Goal: Task Accomplishment & Management: Complete application form

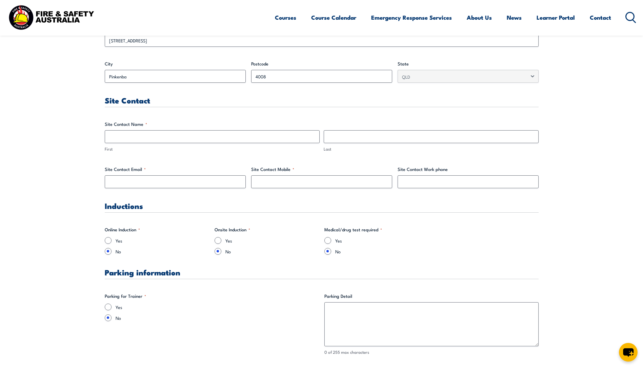
scroll to position [305, 0]
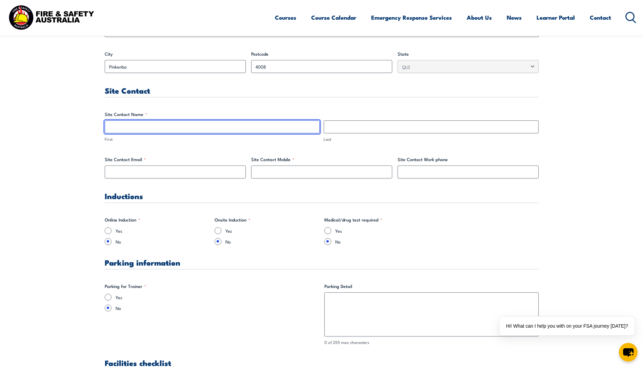
click at [154, 125] on input "First" at bounding box center [212, 126] width 215 height 13
type input "[PERSON_NAME]"
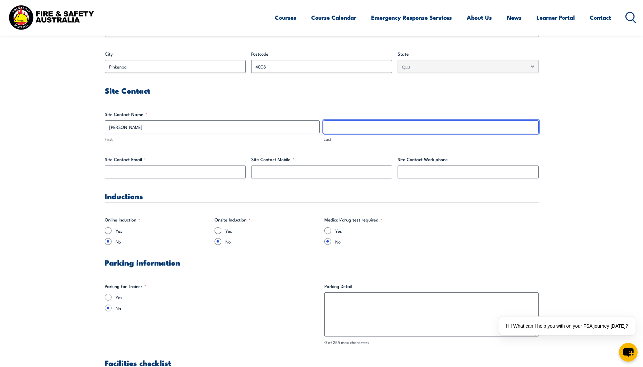
click at [343, 129] on input "Last" at bounding box center [431, 126] width 215 height 13
type input "[PERSON_NAME]"
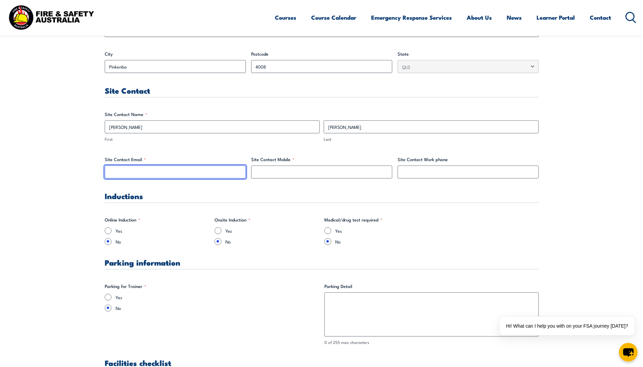
click at [127, 173] on input "Site Contact Email *" at bounding box center [175, 172] width 141 height 13
type input "[PERSON_NAME][EMAIL_ADDRESS][PERSON_NAME][DOMAIN_NAME]"
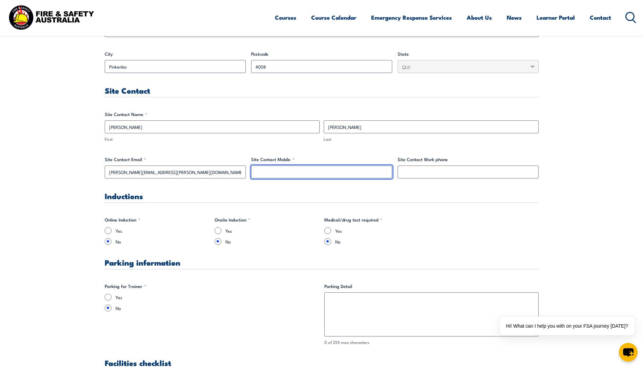
click at [265, 172] on input "Site Contact Mobile *" at bounding box center [321, 172] width 141 height 13
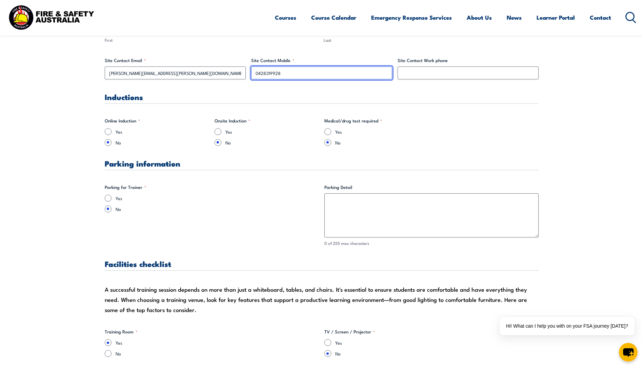
scroll to position [407, 0]
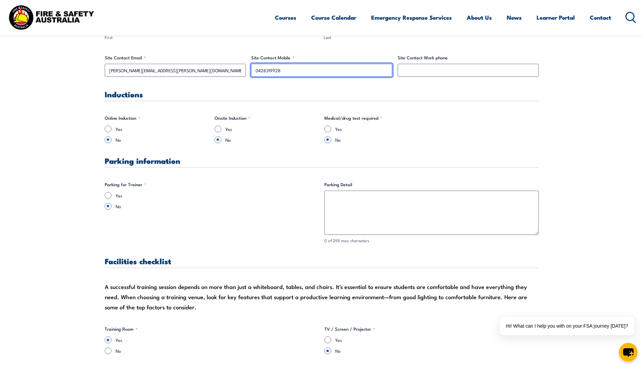
type input "0428319928"
click at [108, 193] on input "Yes" at bounding box center [108, 195] width 7 height 7
radio input "true"
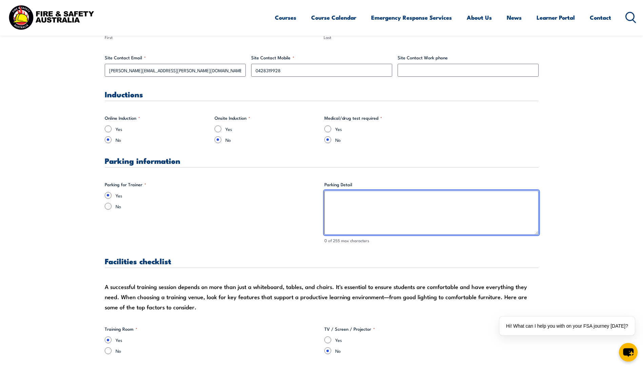
click at [338, 195] on textarea "Parking Detail" at bounding box center [432, 213] width 214 height 44
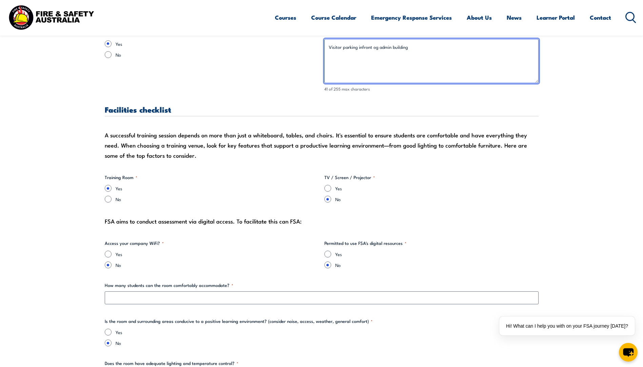
scroll to position [577, 0]
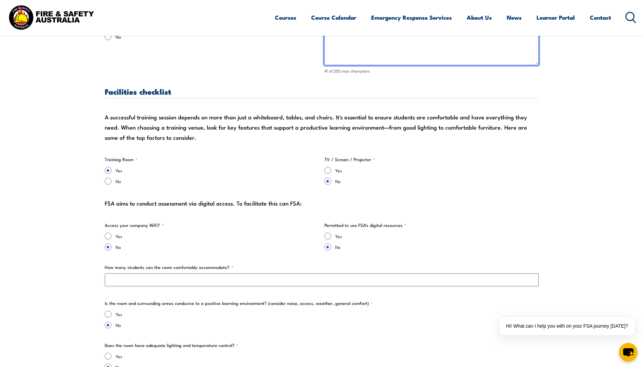
type textarea "Visitor parking infront og admin building"
click at [327, 234] on input "Yes" at bounding box center [328, 236] width 7 height 7
radio input "true"
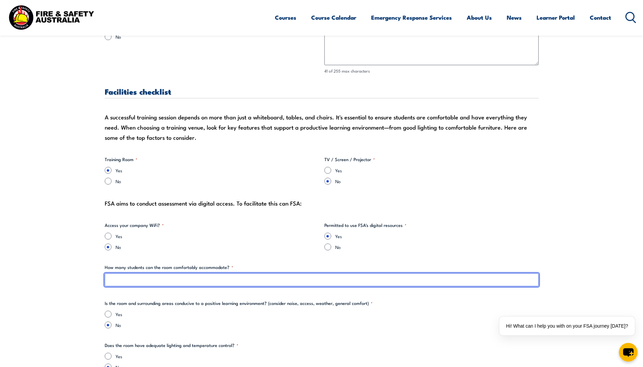
click at [130, 284] on input "How many students can the room comfortably accommodate? *" at bounding box center [322, 279] width 434 height 13
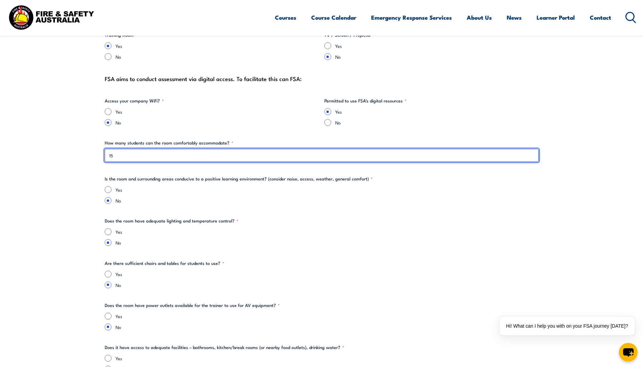
scroll to position [712, 0]
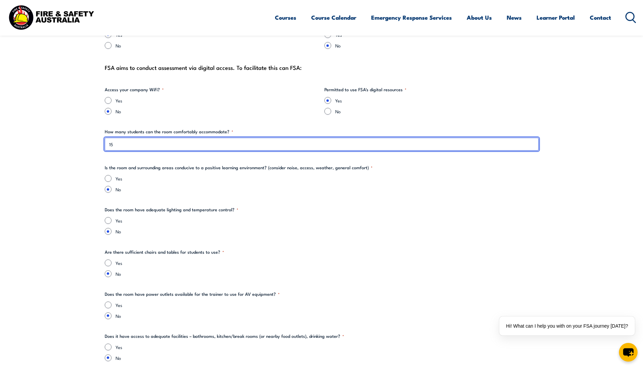
type input "15"
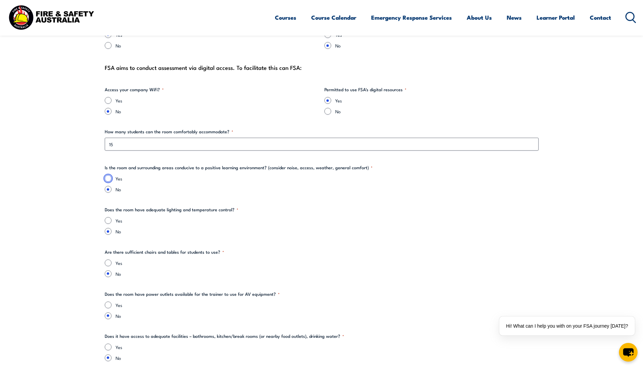
click at [111, 179] on input "Yes" at bounding box center [108, 178] width 7 height 7
radio input "true"
click at [110, 219] on input "Yes" at bounding box center [108, 220] width 7 height 7
radio input "true"
click at [106, 264] on input "Yes" at bounding box center [108, 262] width 7 height 7
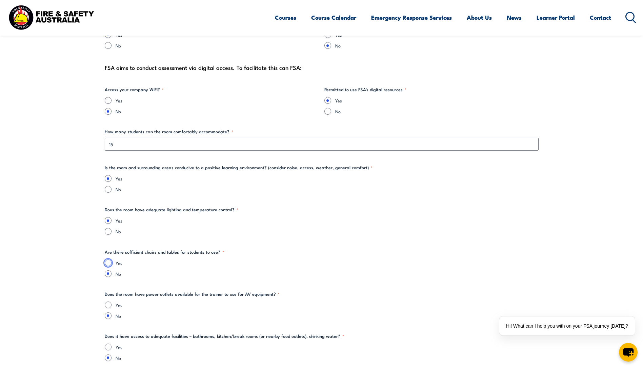
radio input "true"
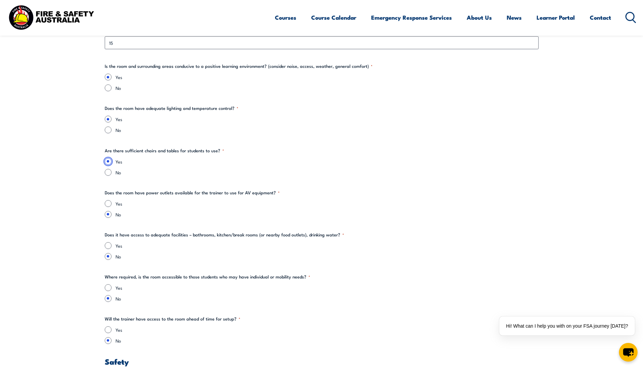
scroll to position [814, 0]
click at [110, 203] on input "Yes" at bounding box center [108, 203] width 7 height 7
radio input "true"
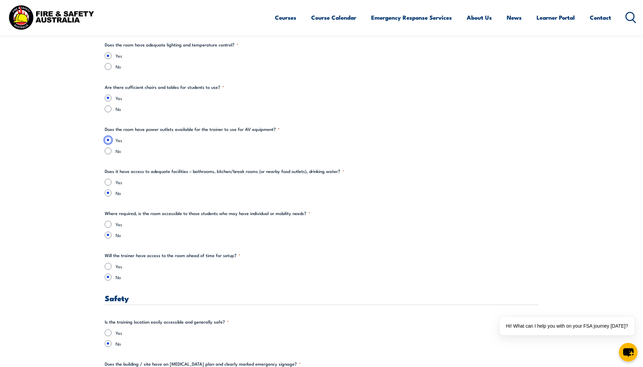
scroll to position [882, 0]
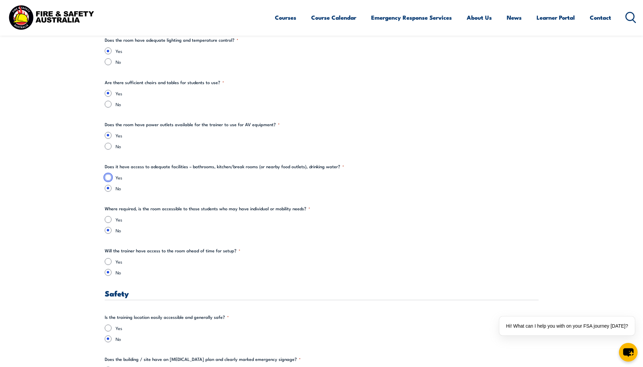
click at [110, 175] on input "Yes" at bounding box center [108, 177] width 7 height 7
radio input "true"
click at [109, 220] on input "Yes" at bounding box center [108, 219] width 7 height 7
radio input "true"
click at [110, 261] on input "Yes" at bounding box center [108, 261] width 7 height 7
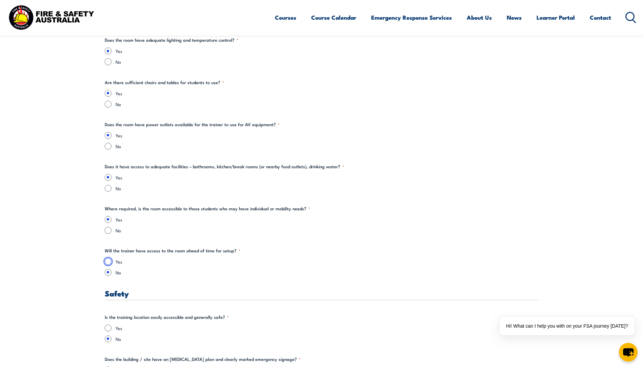
radio input "true"
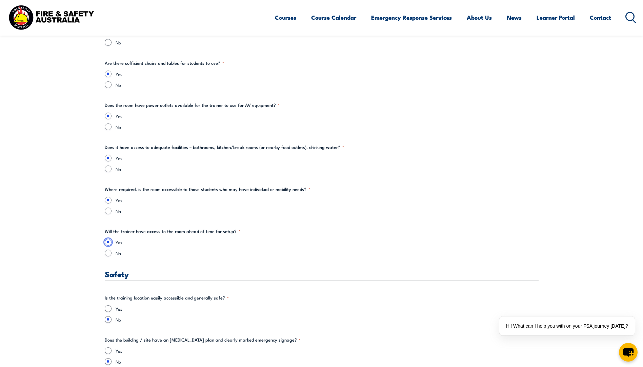
scroll to position [1052, 0]
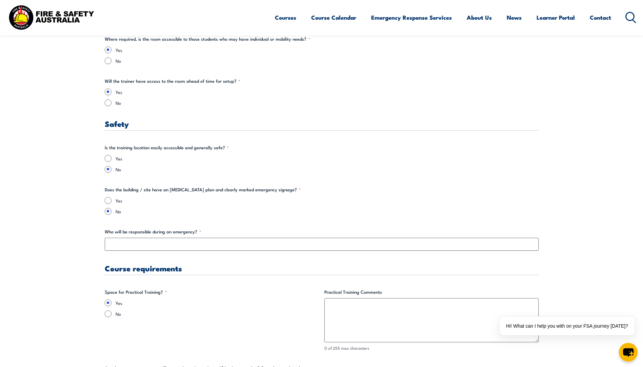
click at [105, 157] on div "Yes" at bounding box center [322, 158] width 434 height 7
click at [111, 159] on input "Yes" at bounding box center [108, 158] width 7 height 7
radio input "true"
click at [108, 201] on input "Yes" at bounding box center [108, 200] width 7 height 7
radio input "true"
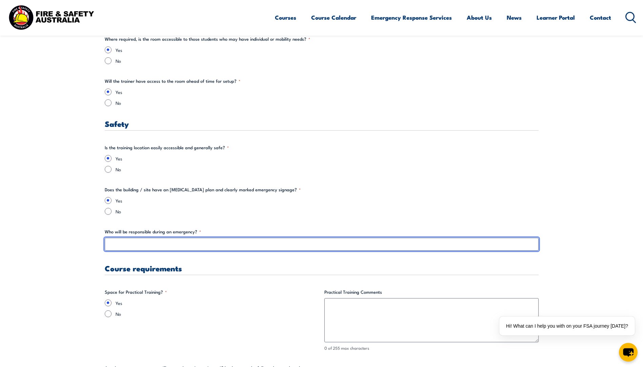
click at [123, 243] on input "Who will be responsible during an emergency? *" at bounding box center [322, 244] width 434 height 13
type input "[PERSON_NAME]"
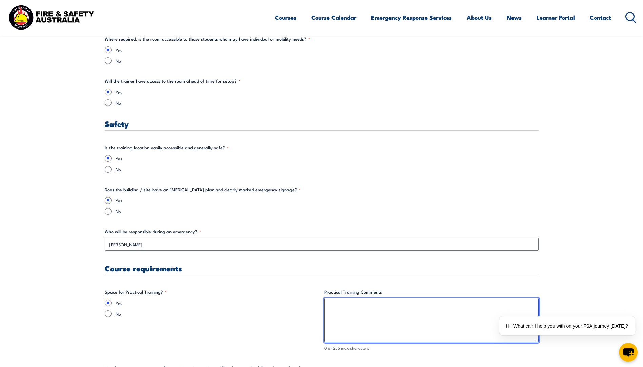
click at [337, 308] on textarea "Practical Training Comments" at bounding box center [432, 320] width 214 height 44
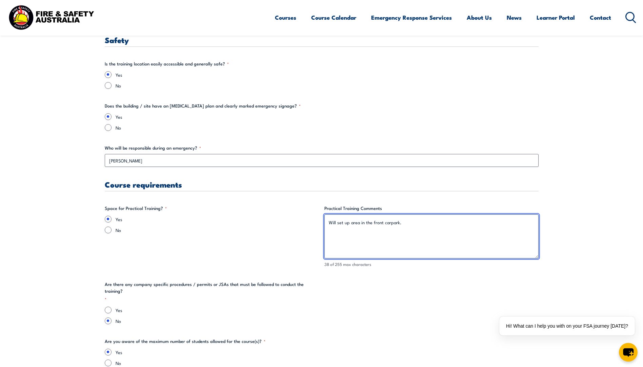
scroll to position [1221, 0]
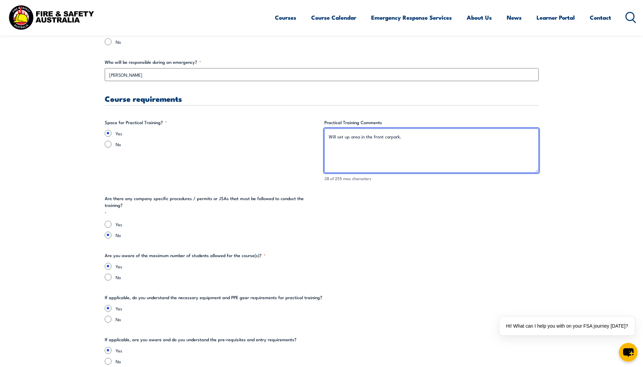
type textarea "Will set up area in the front carpark."
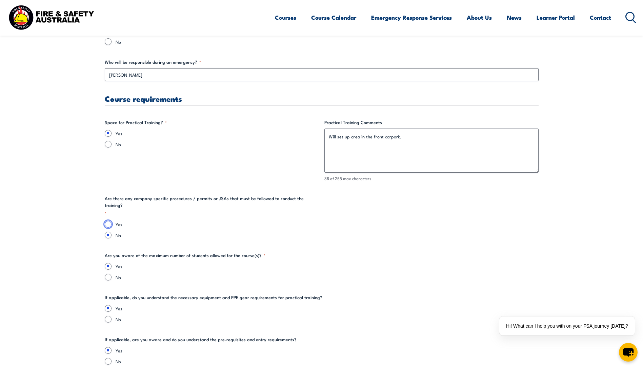
click at [110, 221] on input "Yes" at bounding box center [108, 224] width 7 height 7
radio input "true"
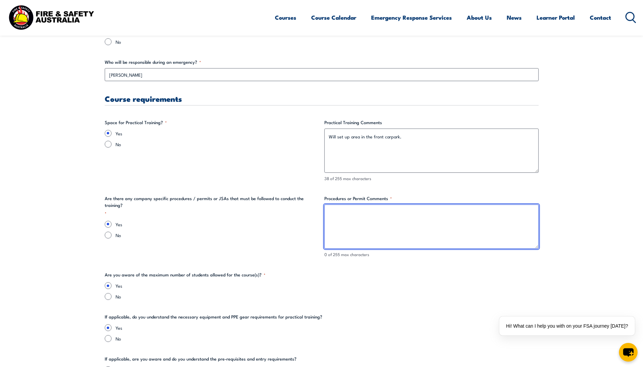
click at [339, 211] on textarea "Procedures or Permit Comments *" at bounding box center [432, 227] width 214 height 44
type textarea "."
click at [337, 213] on textarea "Procedures or Permit Comments *" at bounding box center [432, 227] width 214 height 44
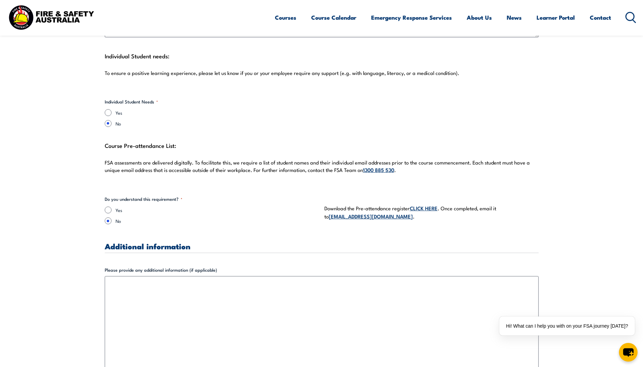
scroll to position [1798, 0]
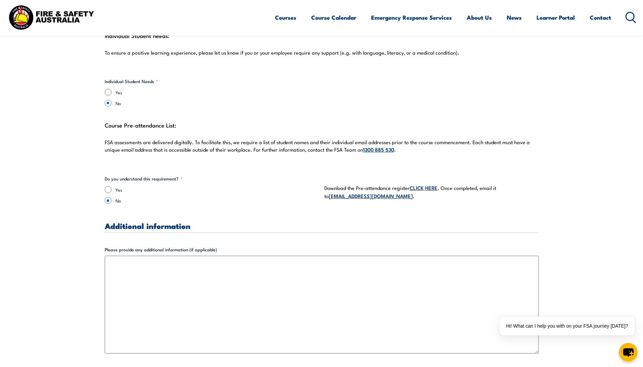
type textarea "Online sub contractor site inductions, Require First & Last name, email address…"
click at [108, 189] on input "Yes" at bounding box center [108, 189] width 7 height 7
radio input "true"
click at [428, 187] on link "CLICK HERE" at bounding box center [424, 187] width 28 height 7
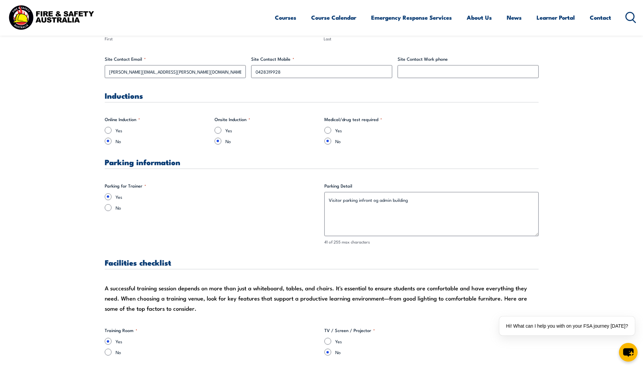
scroll to position [407, 0]
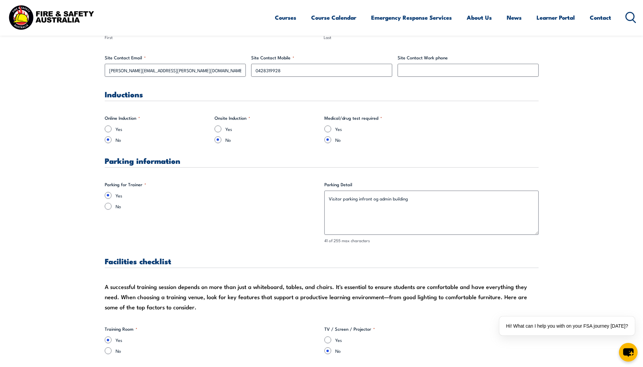
click at [105, 128] on div "Yes" at bounding box center [157, 129] width 104 height 7
click at [108, 129] on input "Yes" at bounding box center [108, 129] width 7 height 7
radio input "true"
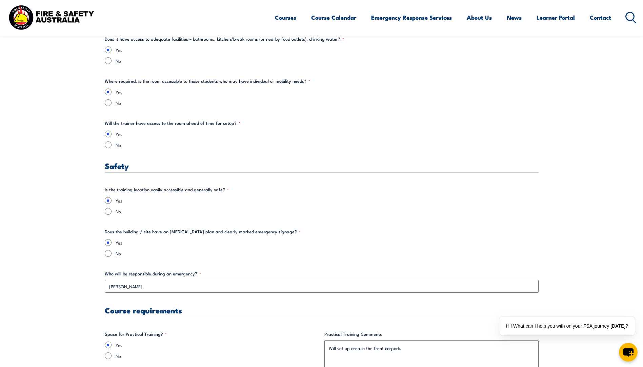
scroll to position [1323, 0]
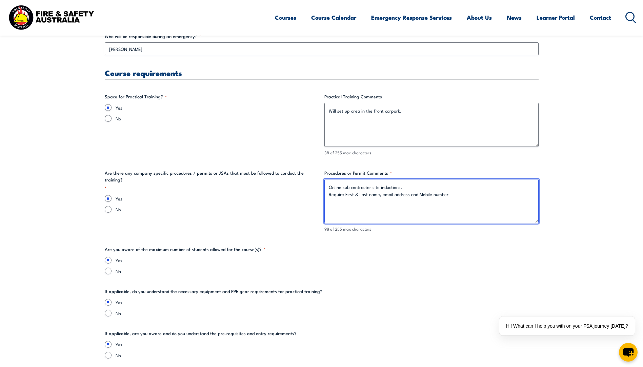
drag, startPoint x: 449, startPoint y: 193, endPoint x: 329, endPoint y: 187, distance: 120.3
click at [329, 187] on textarea "Online sub contractor site inductions, Require First & Last name, email address…" at bounding box center [432, 201] width 214 height 44
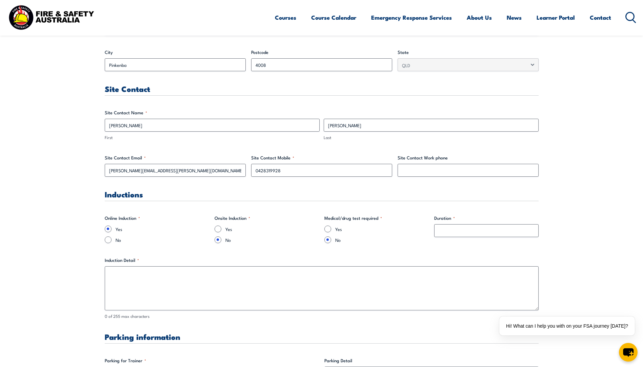
scroll to position [305, 0]
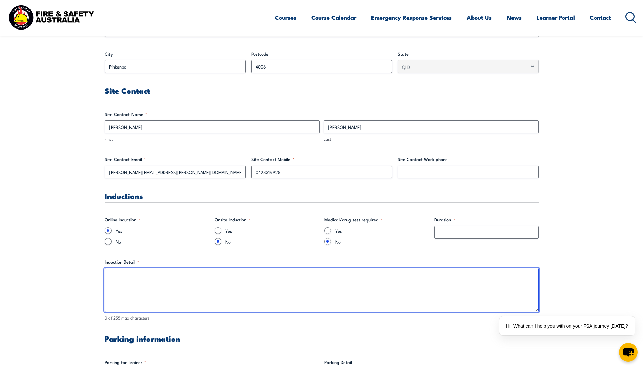
click at [116, 278] on textarea "Induction Detail *" at bounding box center [322, 290] width 434 height 44
paste textarea "Online sub contractor site inductions, Require First & Last name, email address…"
type textarea "Online sub contractor site inductions, Require First & Last name, email address…"
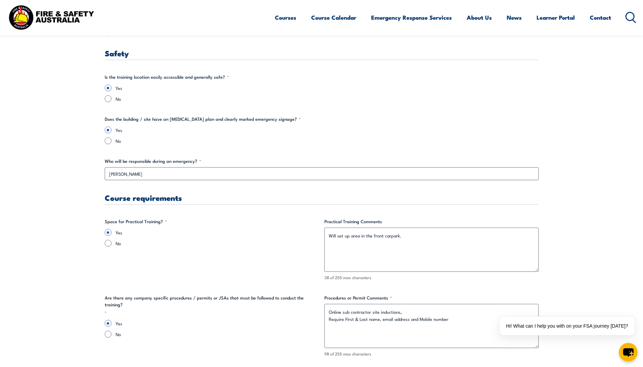
scroll to position [1357, 0]
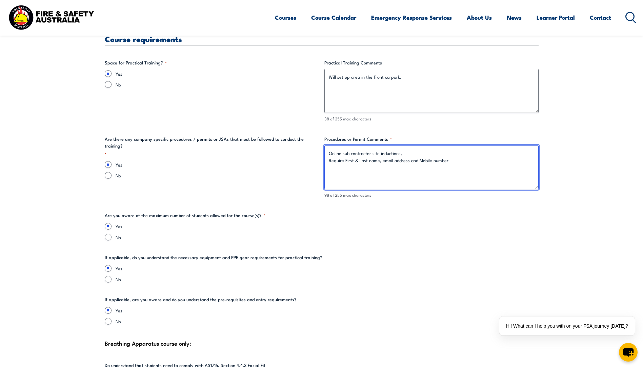
drag, startPoint x: 454, startPoint y: 166, endPoint x: 322, endPoint y: 152, distance: 132.0
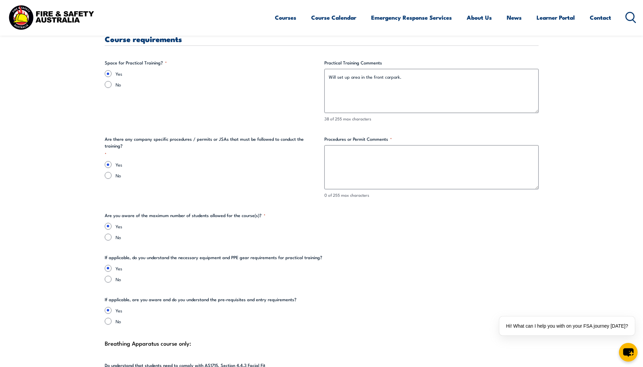
click at [247, 172] on label "No" at bounding box center [218, 175] width 204 height 7
click at [112, 172] on input "No" at bounding box center [108, 175] width 7 height 7
radio input "true"
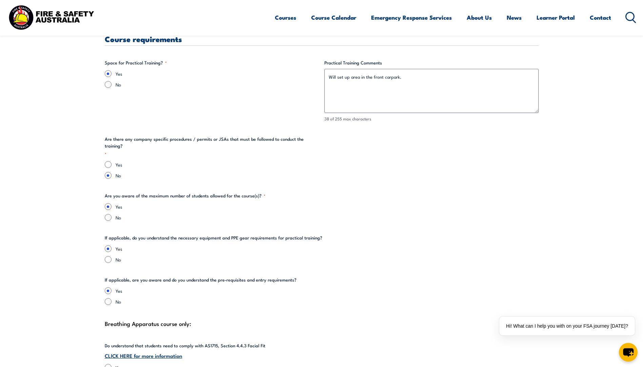
click at [411, 214] on label "No" at bounding box center [327, 217] width 423 height 7
click at [112, 214] on input "No" at bounding box center [108, 217] width 7 height 7
radio input "true"
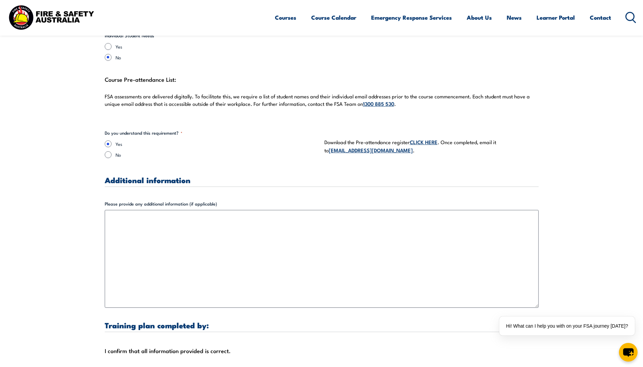
scroll to position [1900, 0]
click at [511, 102] on div "Course Pre-attendance List: FSA assessments are delivered digitally. To facilit…" at bounding box center [322, 96] width 434 height 42
click at [397, 130] on div "Download the Pre-attendance register CLICK HERE . Once completed, email it to […" at bounding box center [432, 146] width 214 height 33
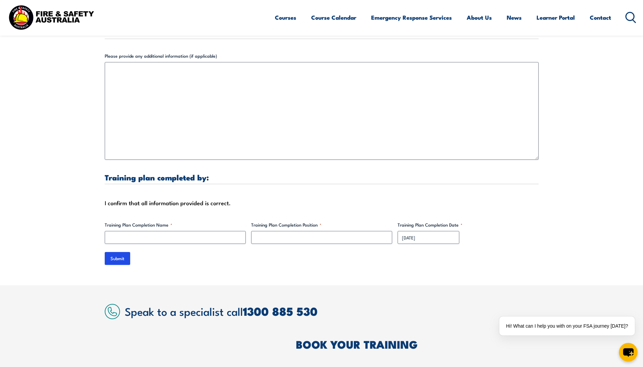
scroll to position [2103, 0]
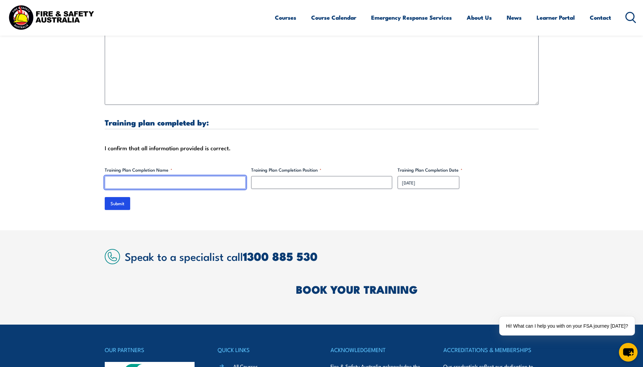
click at [131, 177] on input "Training Plan Completion Name *" at bounding box center [175, 182] width 141 height 13
click at [113, 176] on input "Training Plan Completion Name *" at bounding box center [175, 182] width 141 height 13
click at [131, 177] on input "Training Plan Completion Name *" at bounding box center [175, 182] width 141 height 13
type input "[PERSON_NAME]"
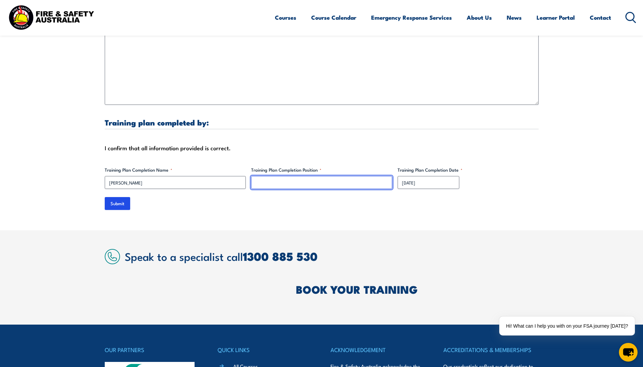
click at [299, 176] on input "Training Plan Completion Position *" at bounding box center [321, 182] width 141 height 13
type input "Security & Facilities Manager"
click at [123, 197] on input "Submit" at bounding box center [117, 203] width 25 height 13
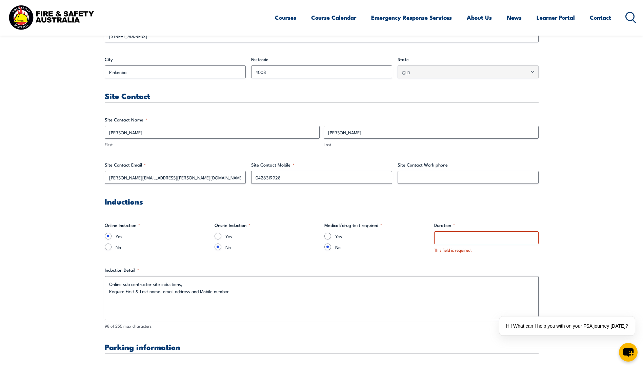
scroll to position [339, 0]
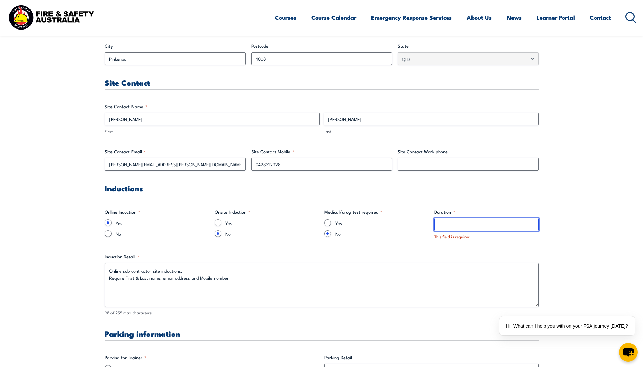
click at [455, 227] on input "Duration *" at bounding box center [487, 224] width 104 height 13
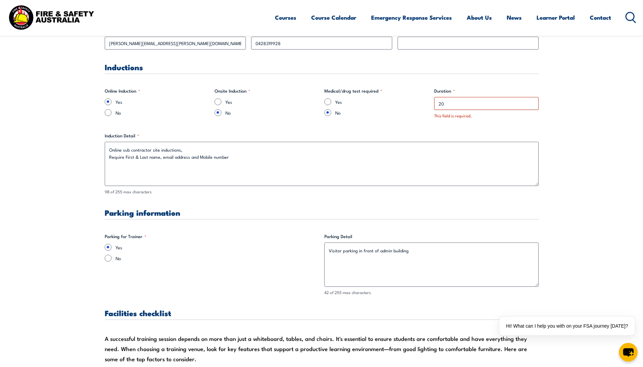
scroll to position [441, 0]
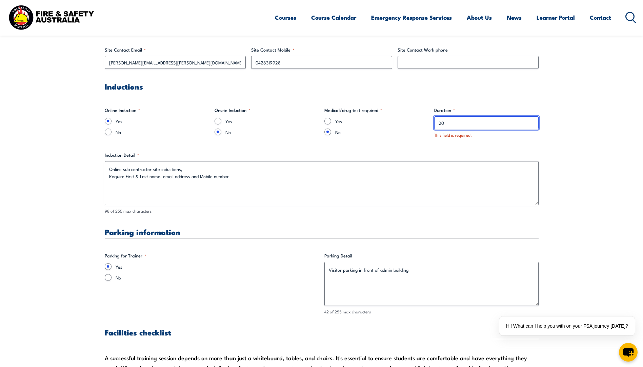
click at [456, 121] on input "20" at bounding box center [487, 122] width 104 height 13
type input "20 Minutes"
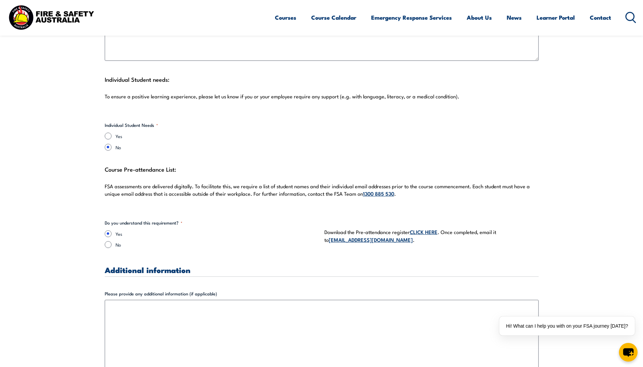
scroll to position [2069, 0]
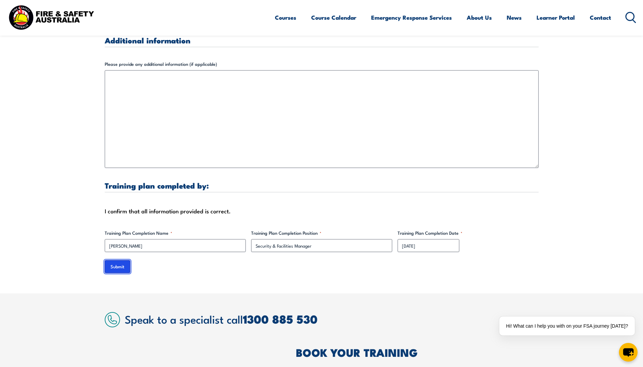
click at [120, 260] on input "Submit" at bounding box center [117, 266] width 25 height 13
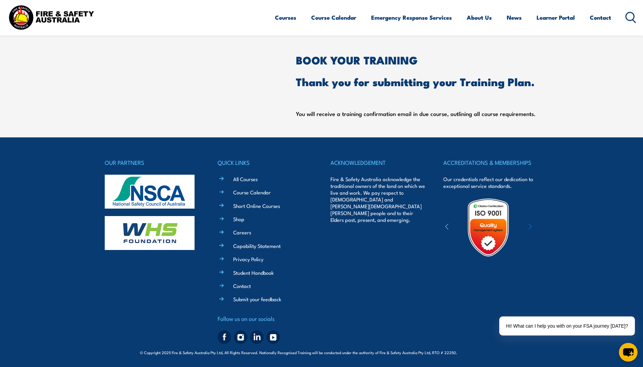
scroll to position [0, 0]
